Goal: Transaction & Acquisition: Book appointment/travel/reservation

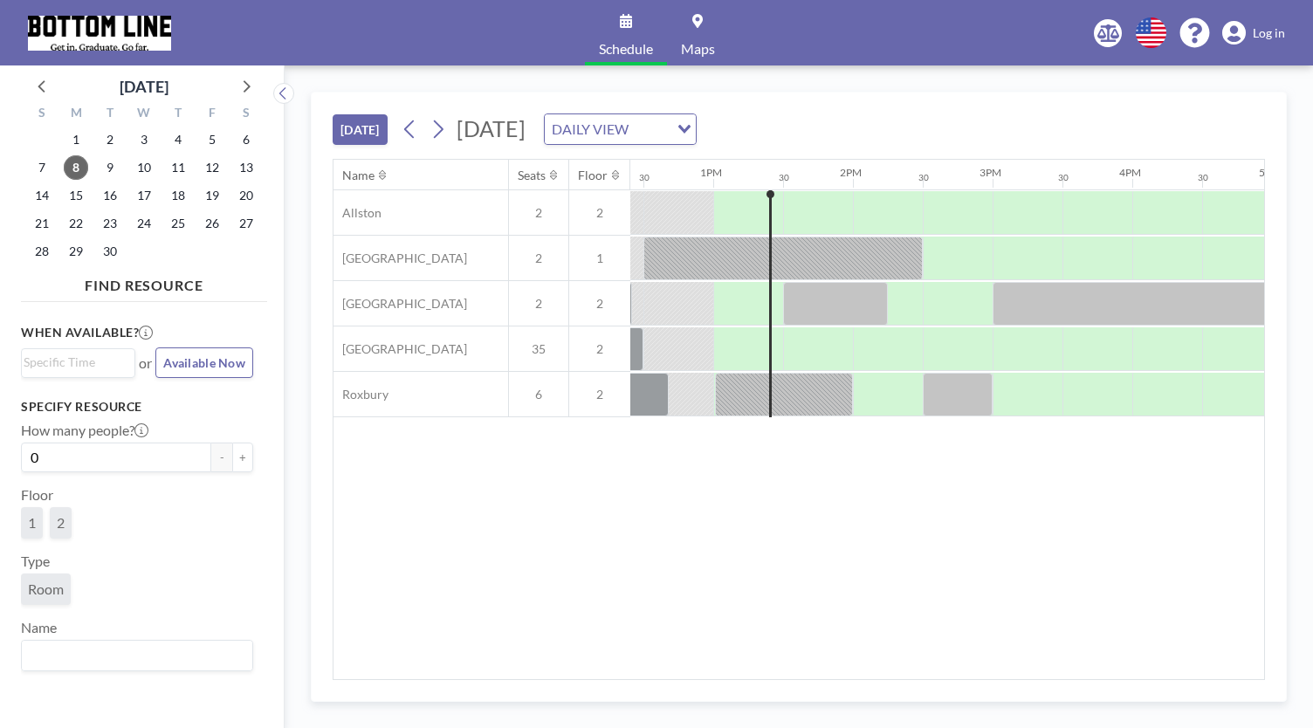
scroll to position [0, 1746]
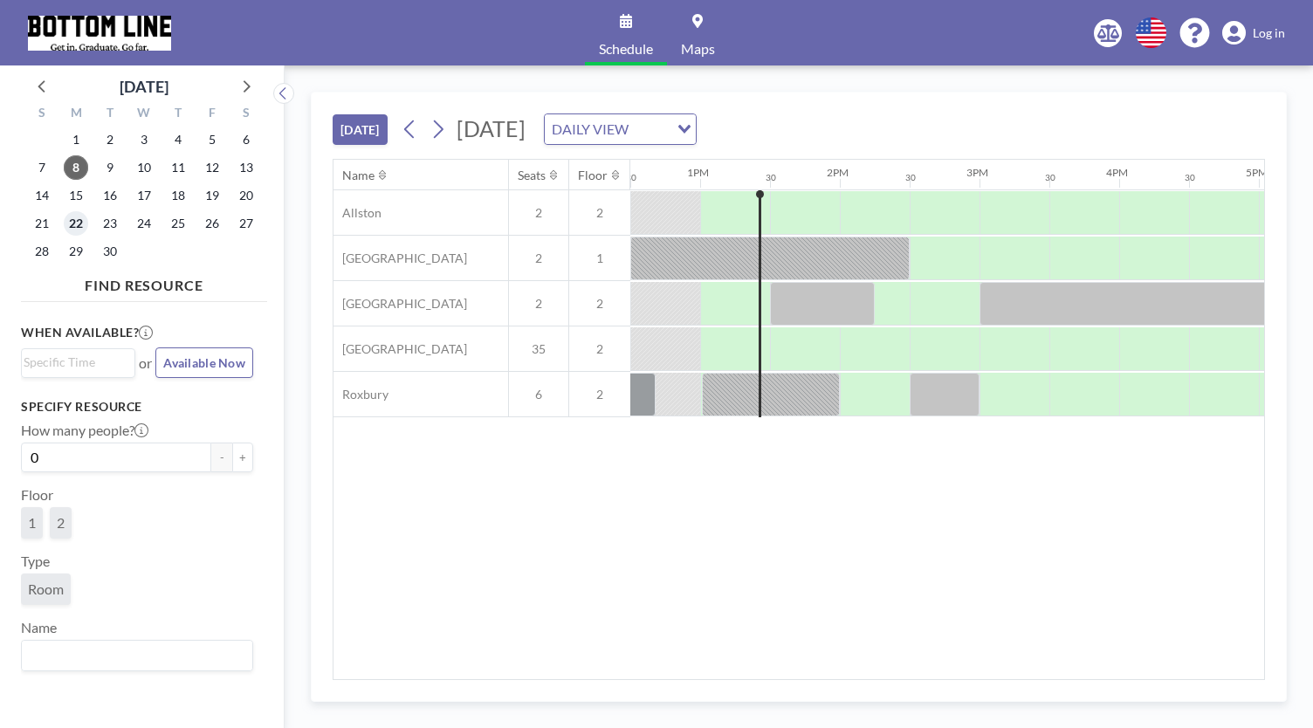
click at [79, 221] on span "22" at bounding box center [76, 223] width 24 height 24
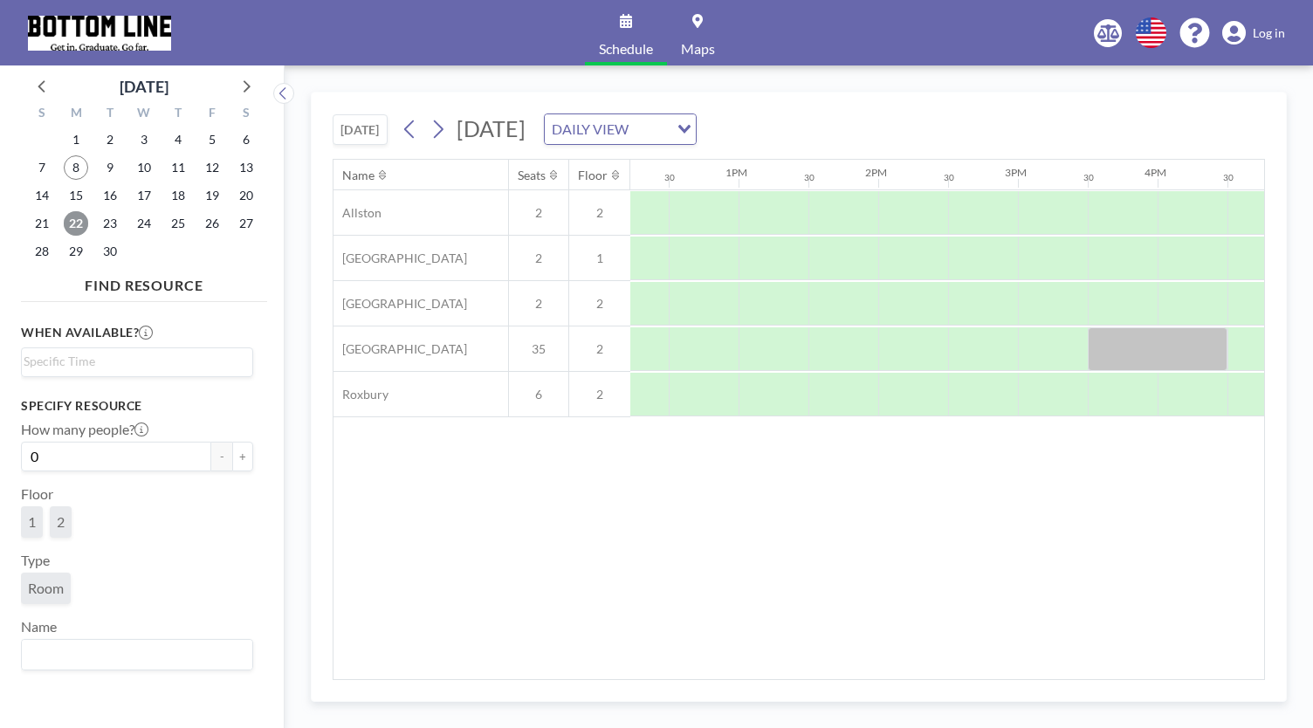
scroll to position [0, 1761]
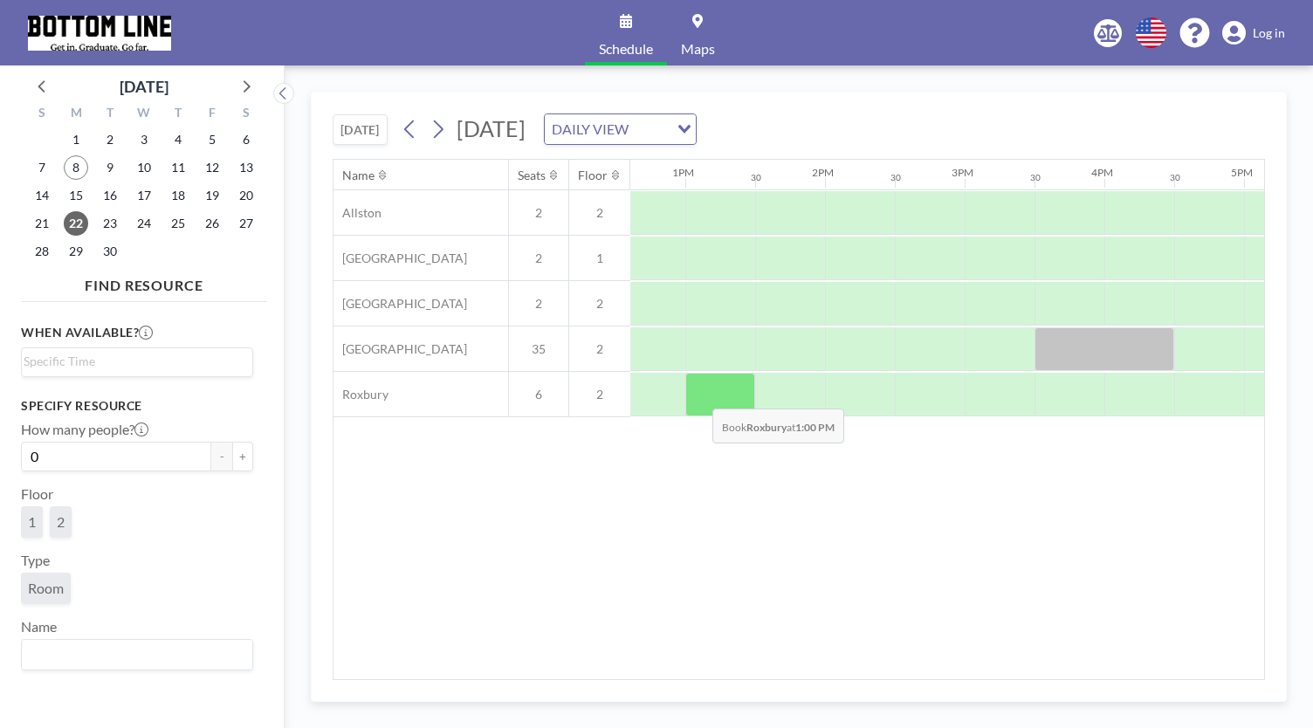
click at [699, 394] on div at bounding box center [721, 395] width 70 height 44
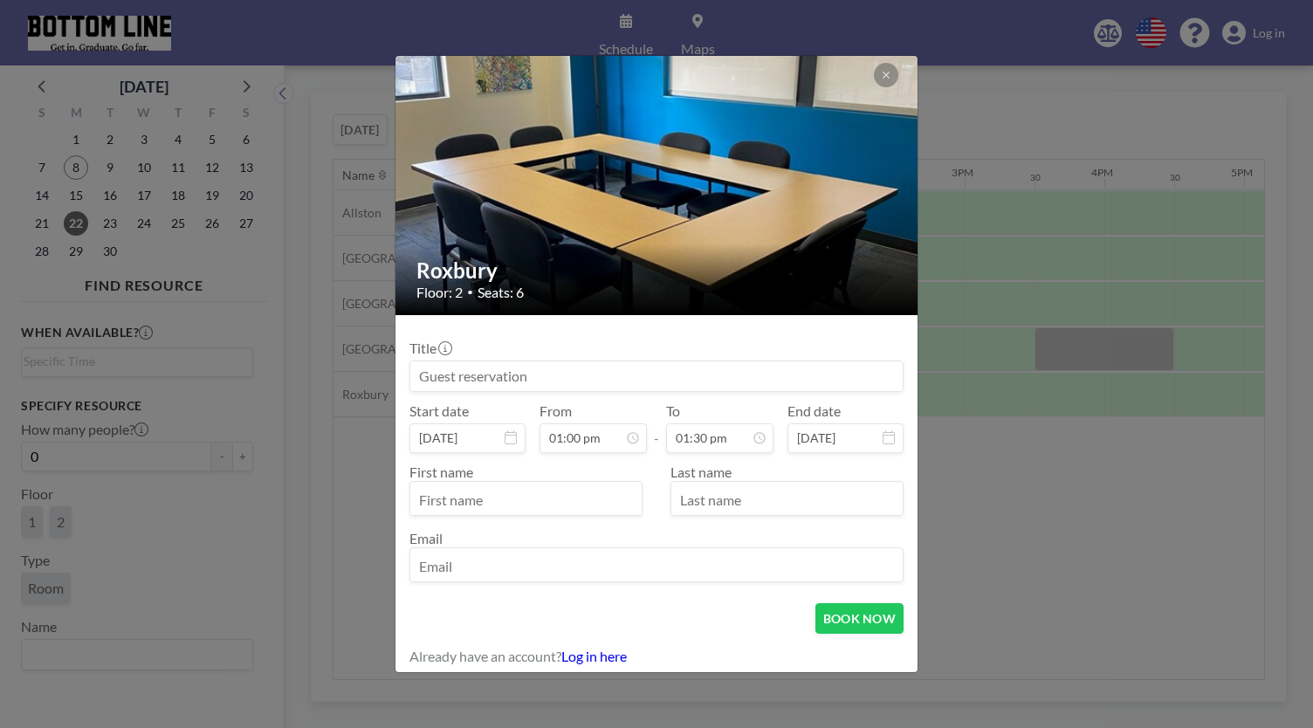
scroll to position [808, 0]
click at [506, 368] on input at bounding box center [656, 377] width 493 height 30
click at [506, 371] on input at bounding box center [656, 377] width 493 height 30
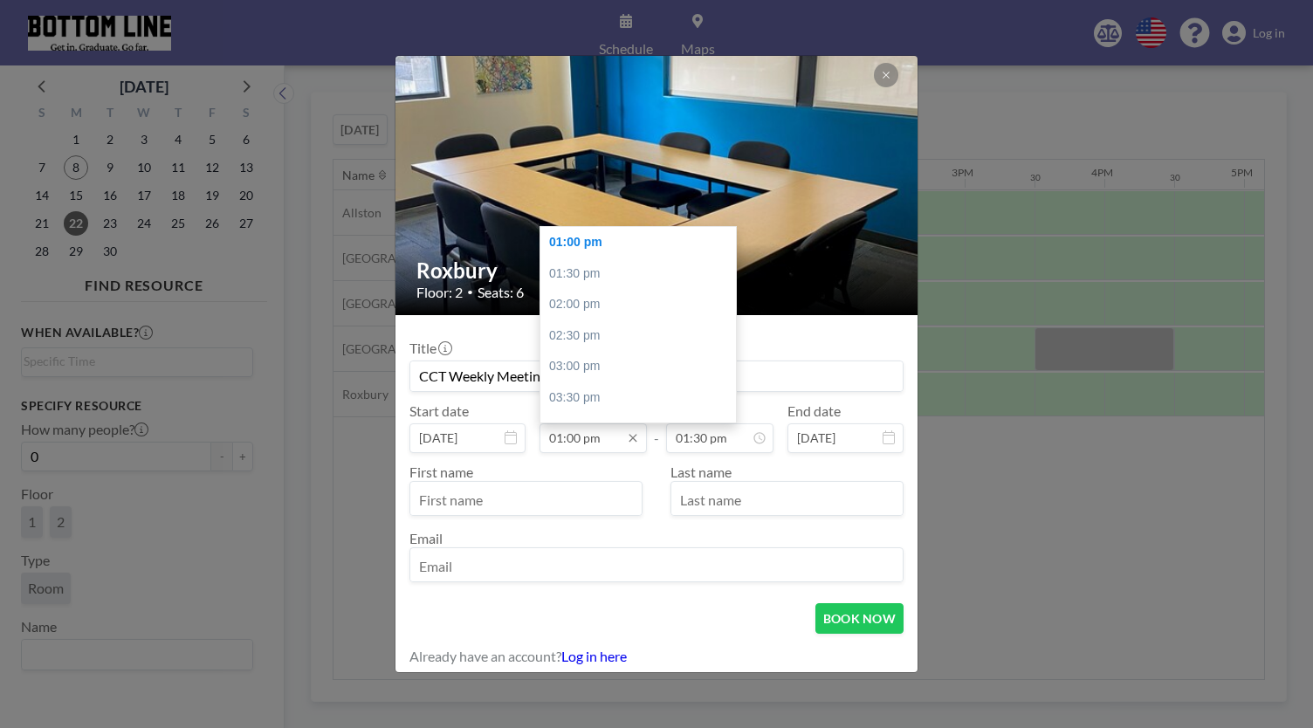
type input "CCT Weekly Meeting"
click at [589, 444] on input "01:00 pm" at bounding box center [593, 439] width 107 height 30
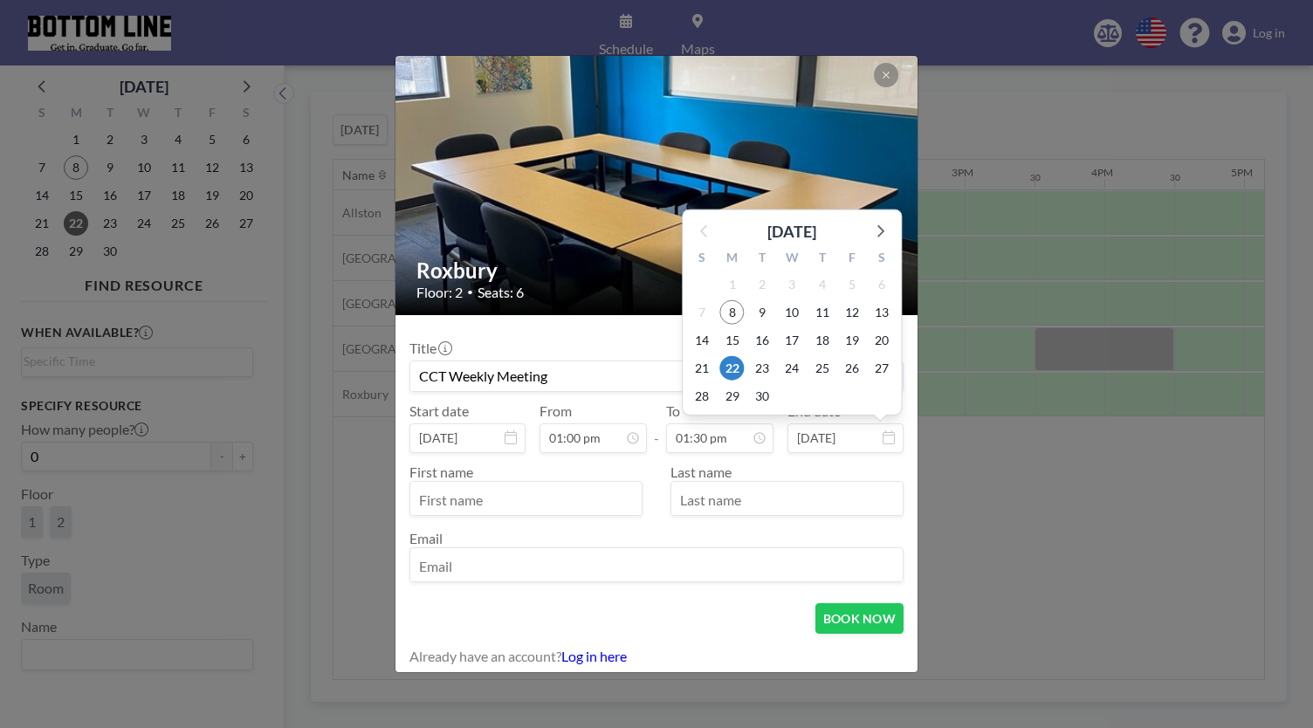
scroll to position [839, 0]
click at [821, 450] on input "[DATE]" at bounding box center [846, 439] width 116 height 30
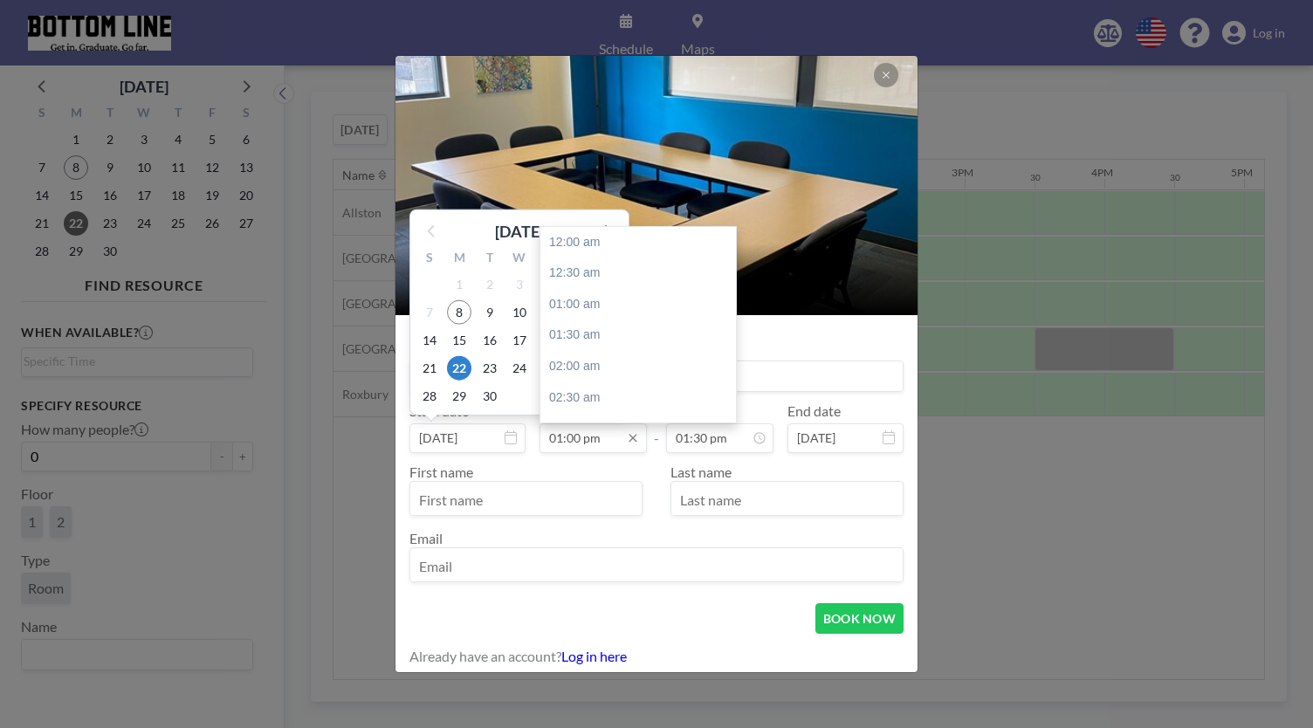
scroll to position [808, 0]
click at [554, 438] on input "01:00 pm" at bounding box center [593, 439] width 107 height 30
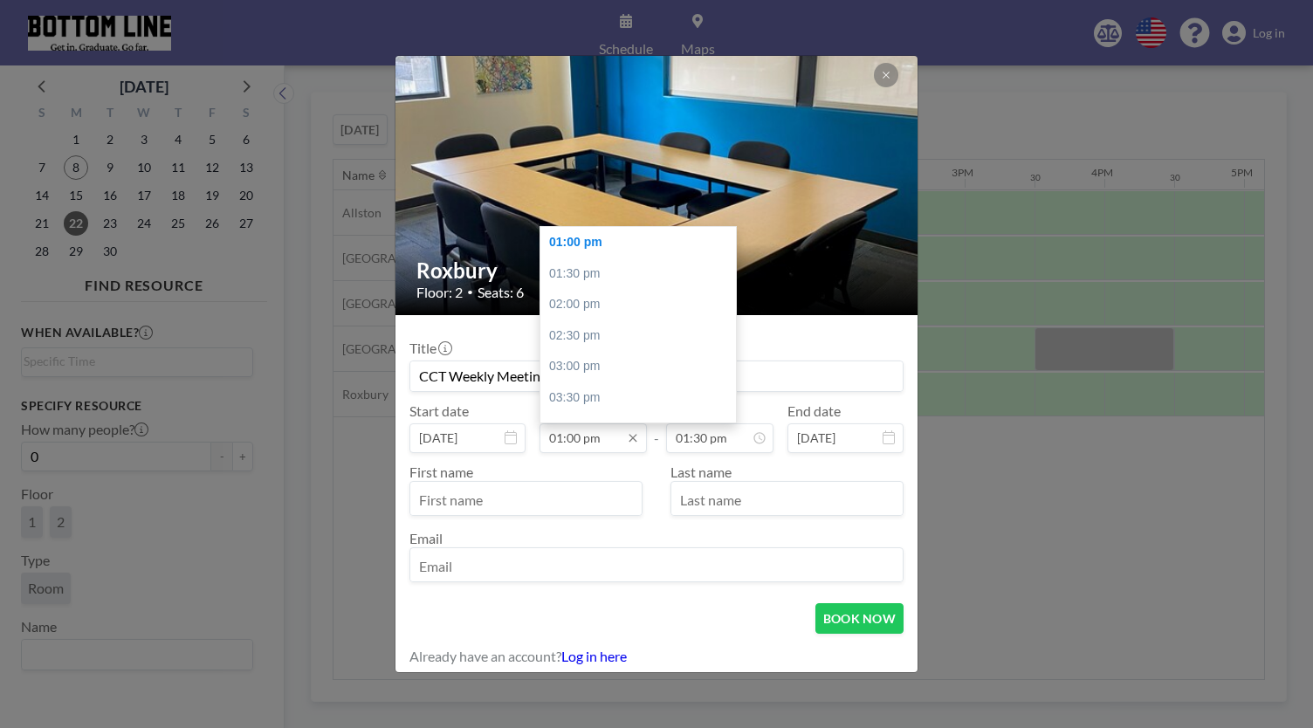
click at [612, 431] on input "01:00 pm" at bounding box center [593, 439] width 107 height 30
click at [587, 378] on div "12:30 pm" at bounding box center [643, 385] width 204 height 31
type input "12:30 pm"
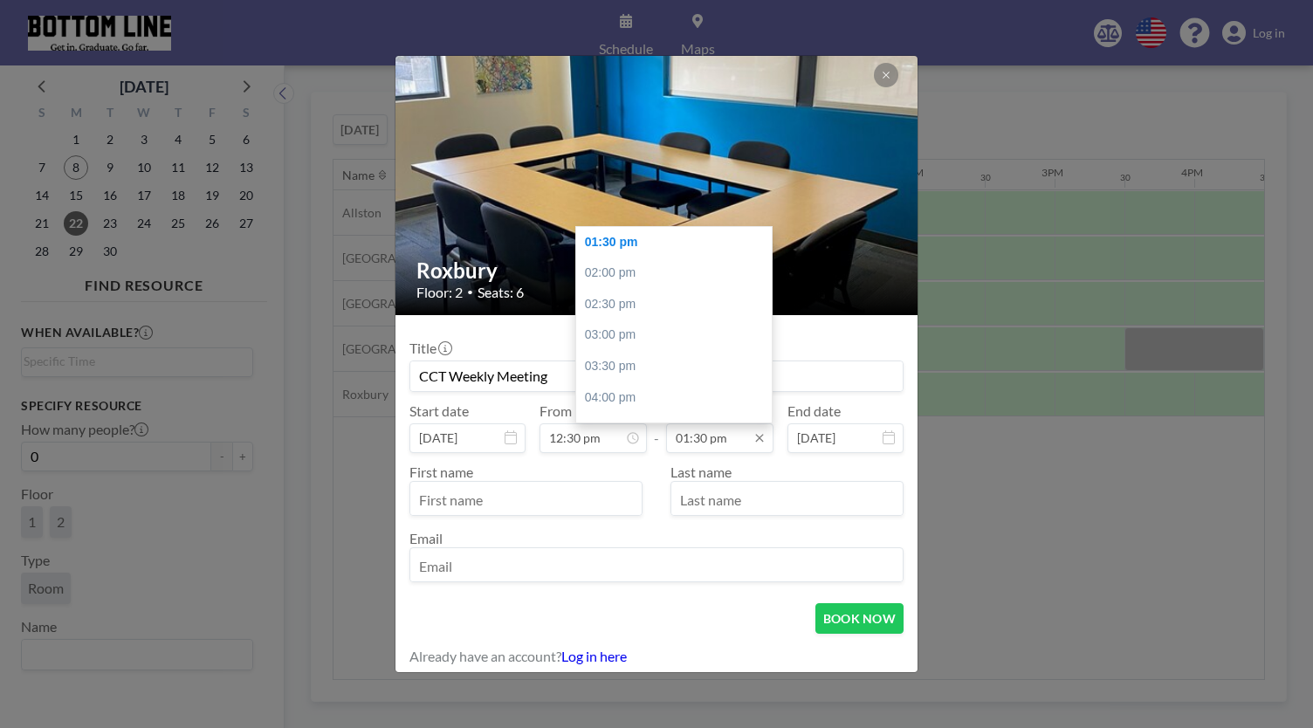
scroll to position [0, 1677]
click at [625, 279] on div "02:00 pm" at bounding box center [678, 273] width 204 height 31
type input "02:00 pm"
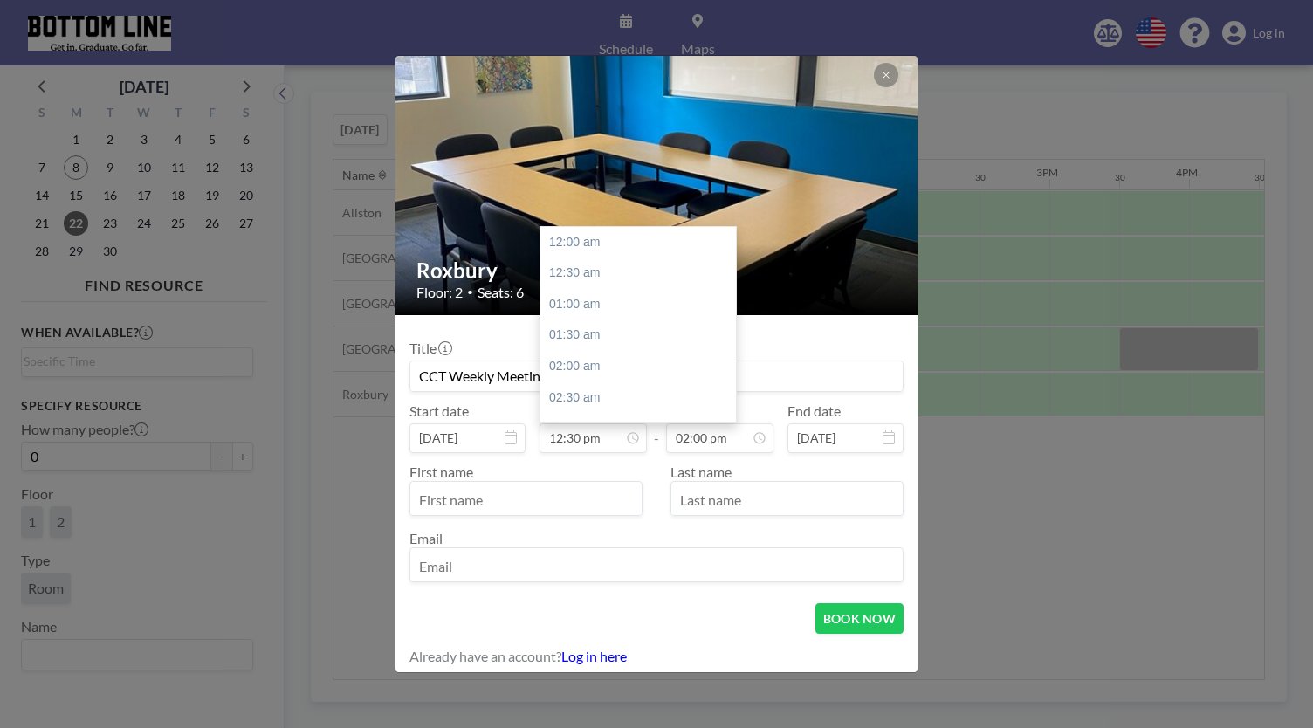
scroll to position [777, 0]
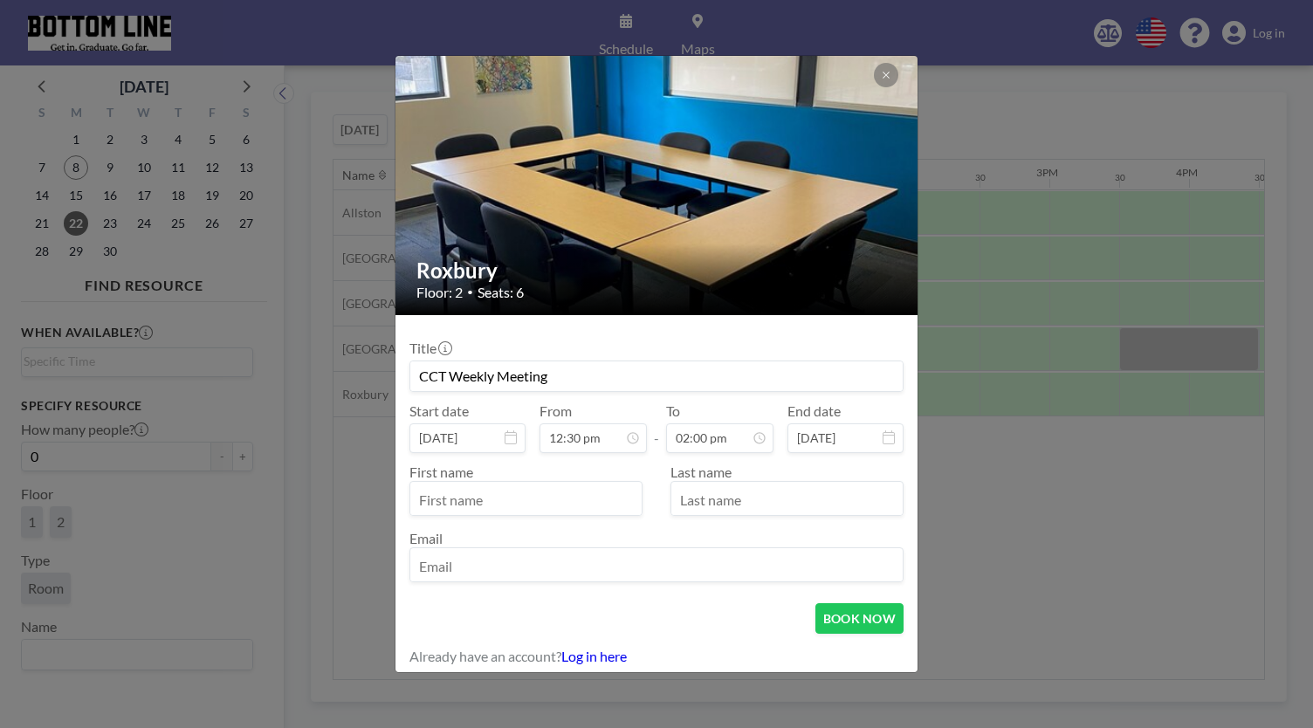
click at [530, 503] on input "text" at bounding box center [525, 501] width 231 height 30
type input "[PERSON_NAME][GEOGRAPHIC_DATA]"
type input "[PERSON_NAME]"
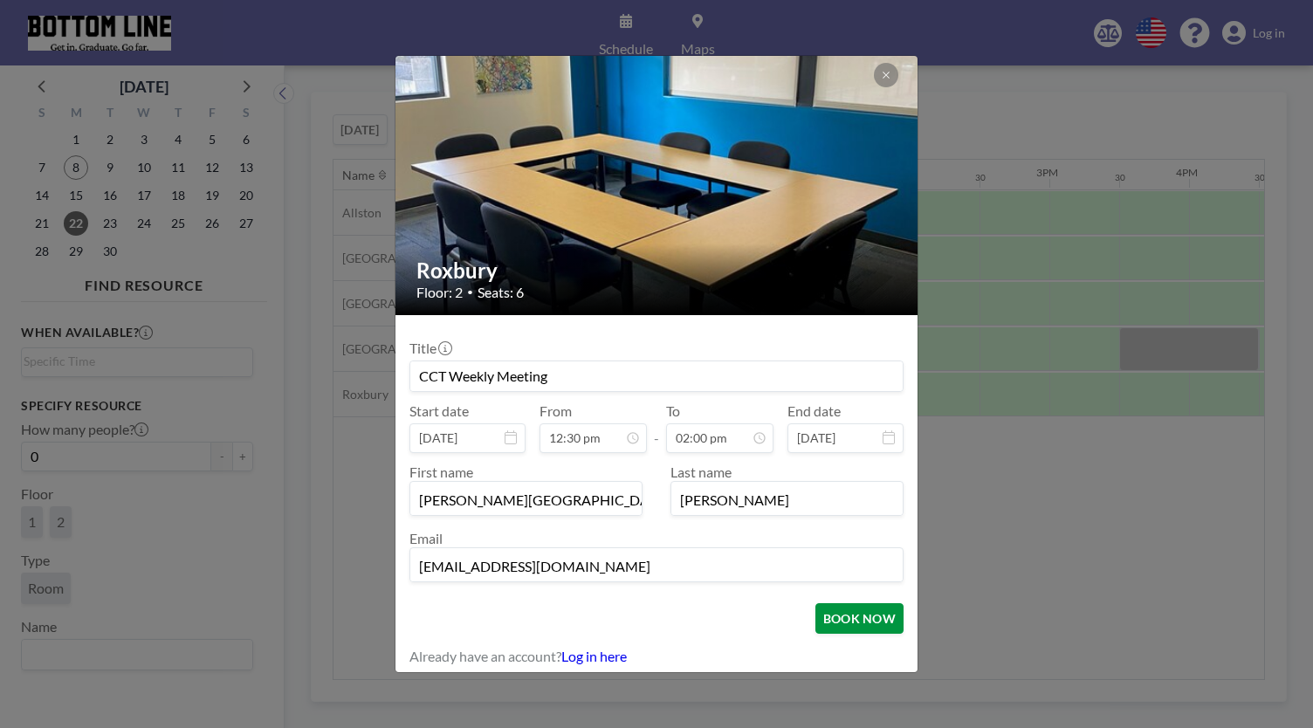
type input "[EMAIL_ADDRESS][DOMAIN_NAME]"
click at [888, 611] on button "BOOK NOW" at bounding box center [860, 618] width 88 height 31
